Goal: Information Seeking & Learning: Learn about a topic

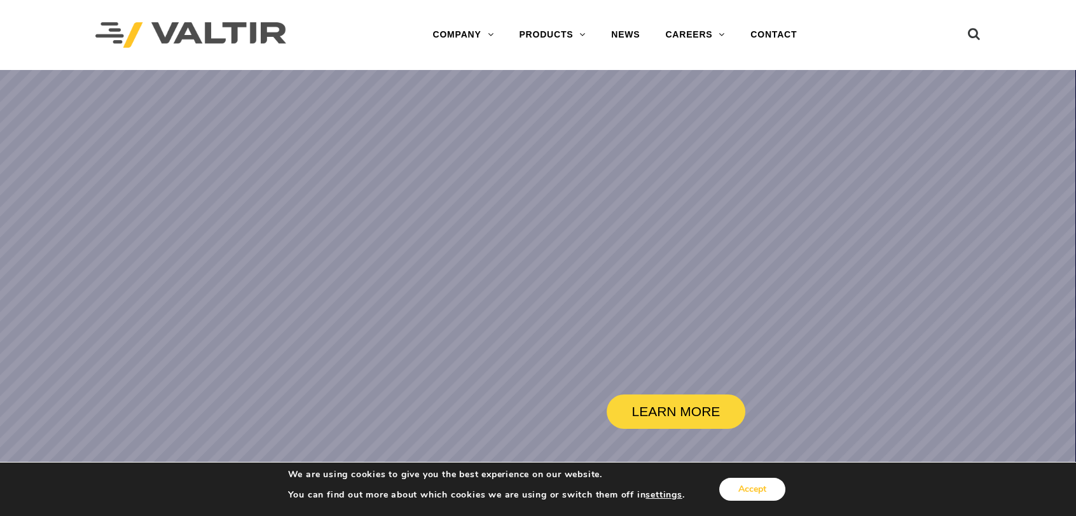
click at [754, 483] on button "Accept" at bounding box center [752, 489] width 66 height 23
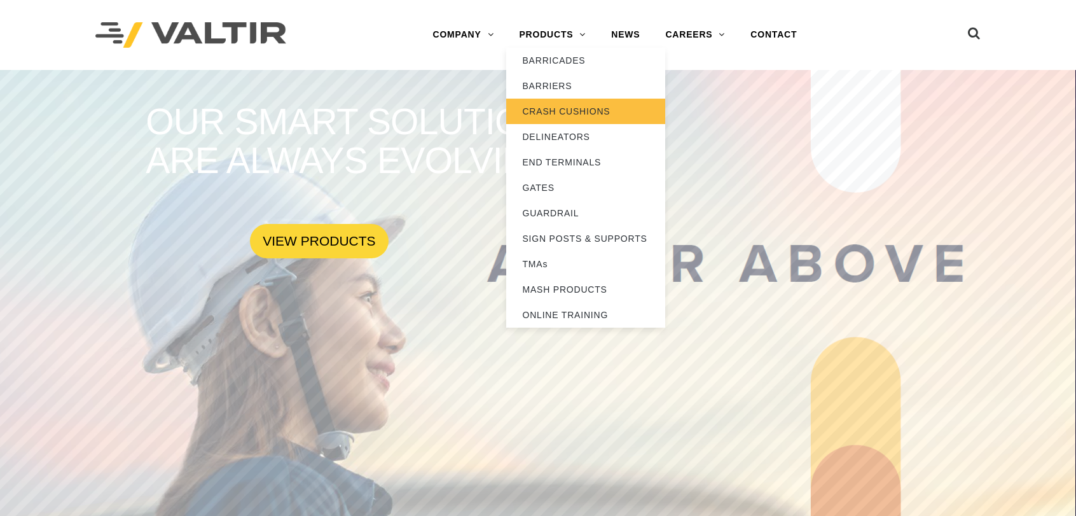
click at [555, 110] on link "CRASH CUSHIONS" at bounding box center [585, 111] width 159 height 25
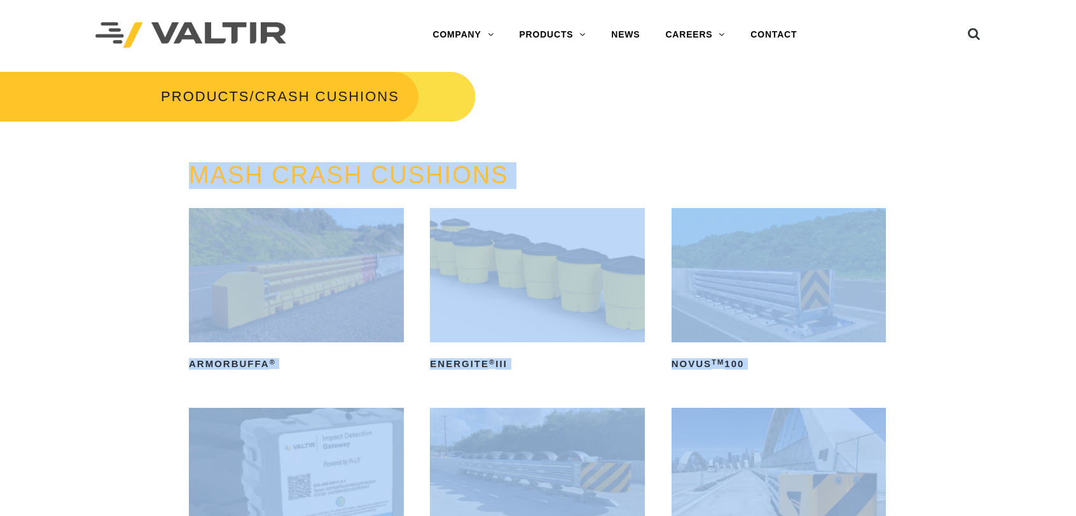
drag, startPoint x: 0, startPoint y: 0, endPoint x: 1286, endPoint y: 256, distance: 1310.9
click at [904, 233] on div "MASH CRASH CUSHIONS ArmorBuffa ® Read more ENERGITE ® III Read more NOVUS TM 10…" at bounding box center [538, 513] width 1076 height 703
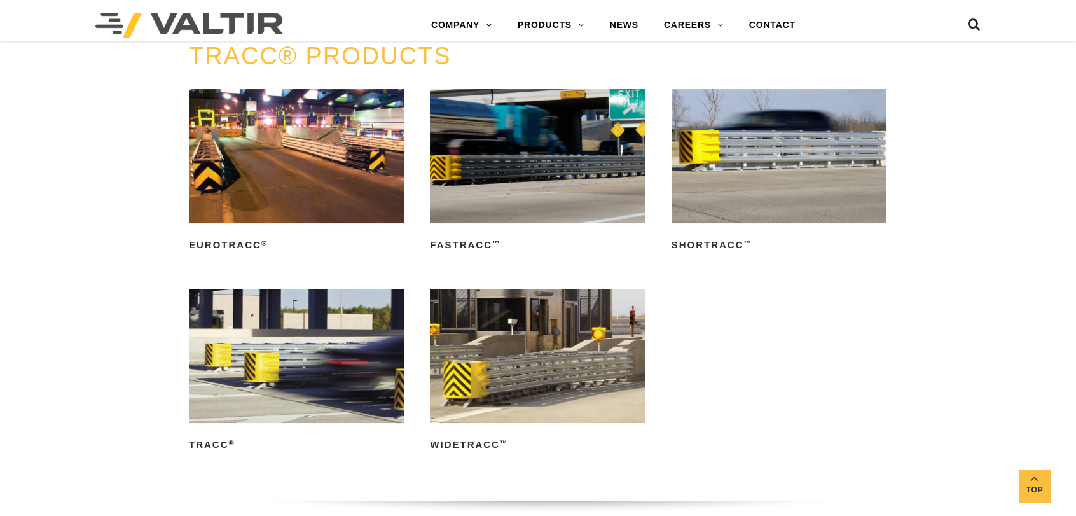
scroll to position [2036, 0]
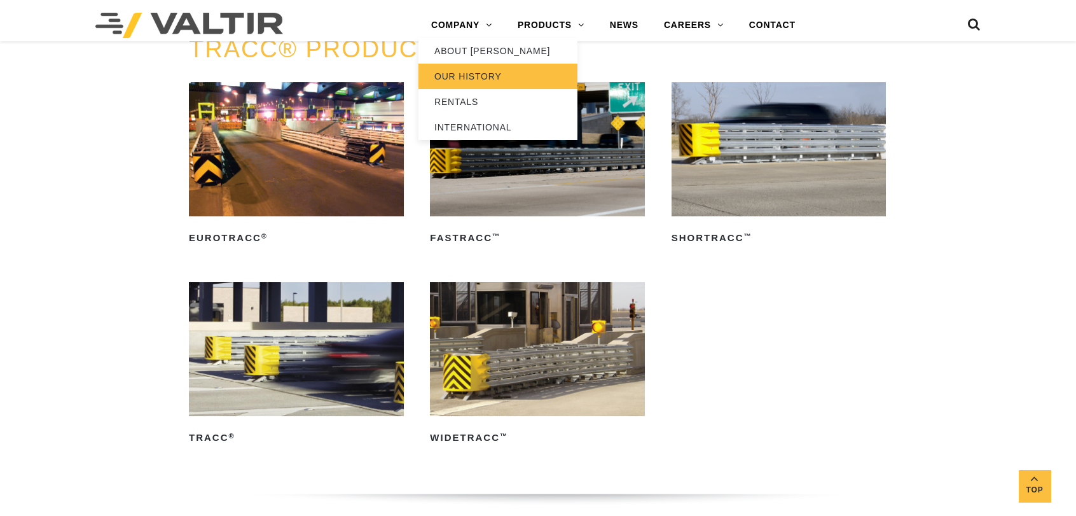
click at [473, 74] on link "OUR HISTORY" at bounding box center [498, 76] width 159 height 25
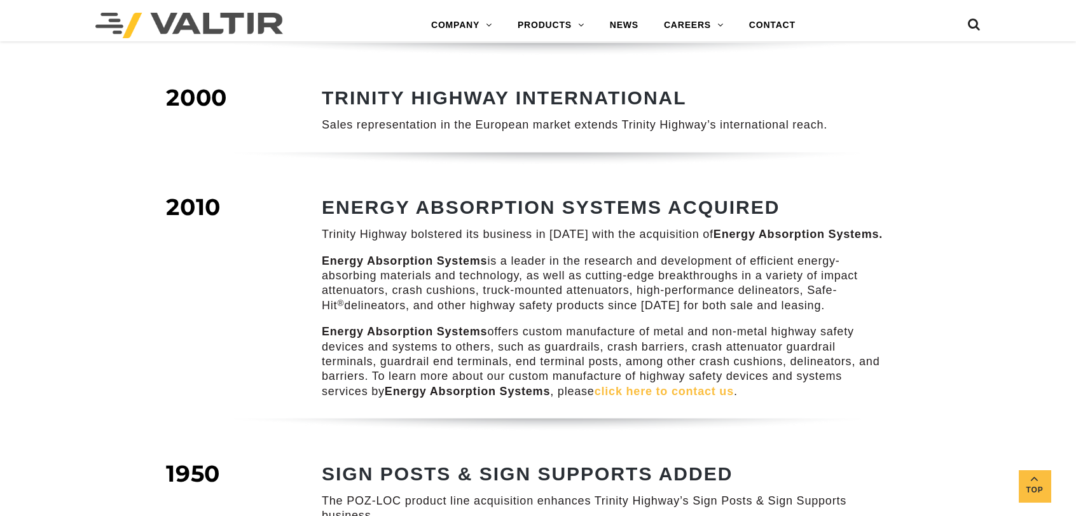
scroll to position [1272, 0]
